Goal: Navigation & Orientation: Find specific page/section

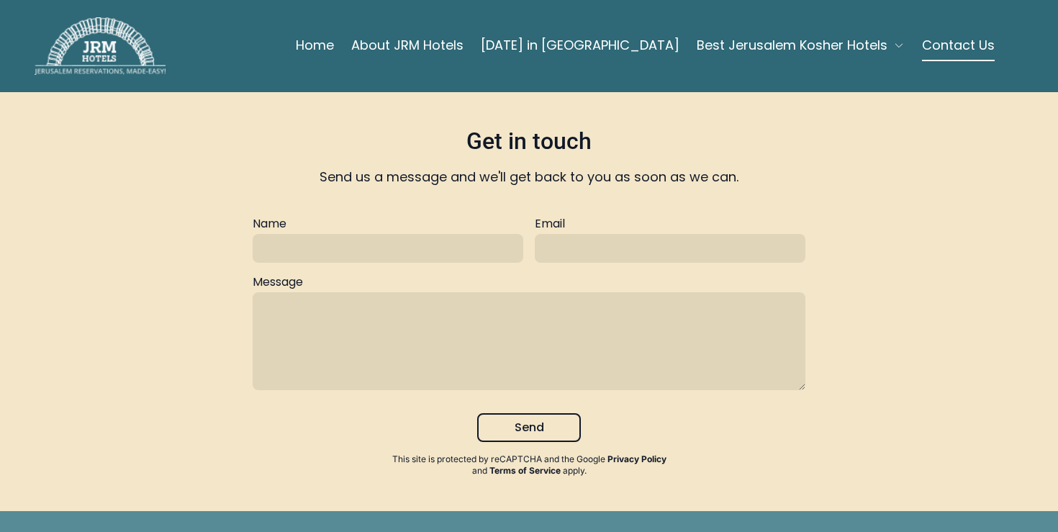
click at [772, 42] on span "Best Jerusalem Kosher Hotels" at bounding box center [791, 45] width 191 height 20
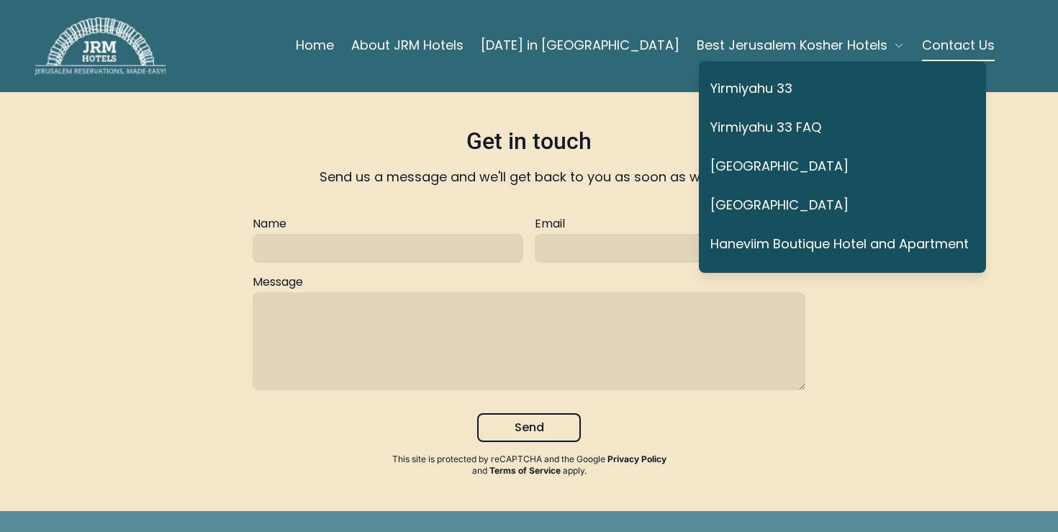
click at [771, 197] on link "[GEOGRAPHIC_DATA]" at bounding box center [839, 205] width 258 height 33
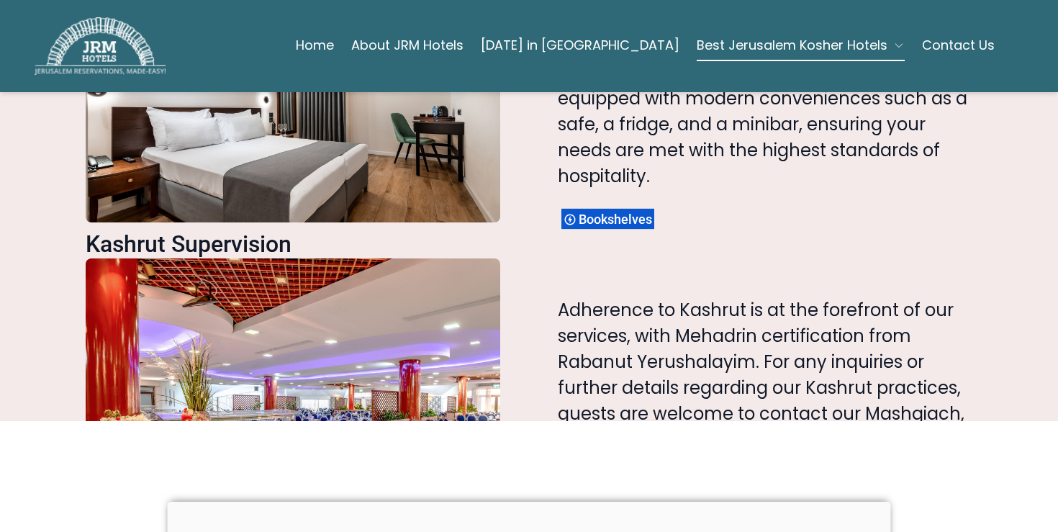
scroll to position [1261, 0]
